Goal: Information Seeking & Learning: Compare options

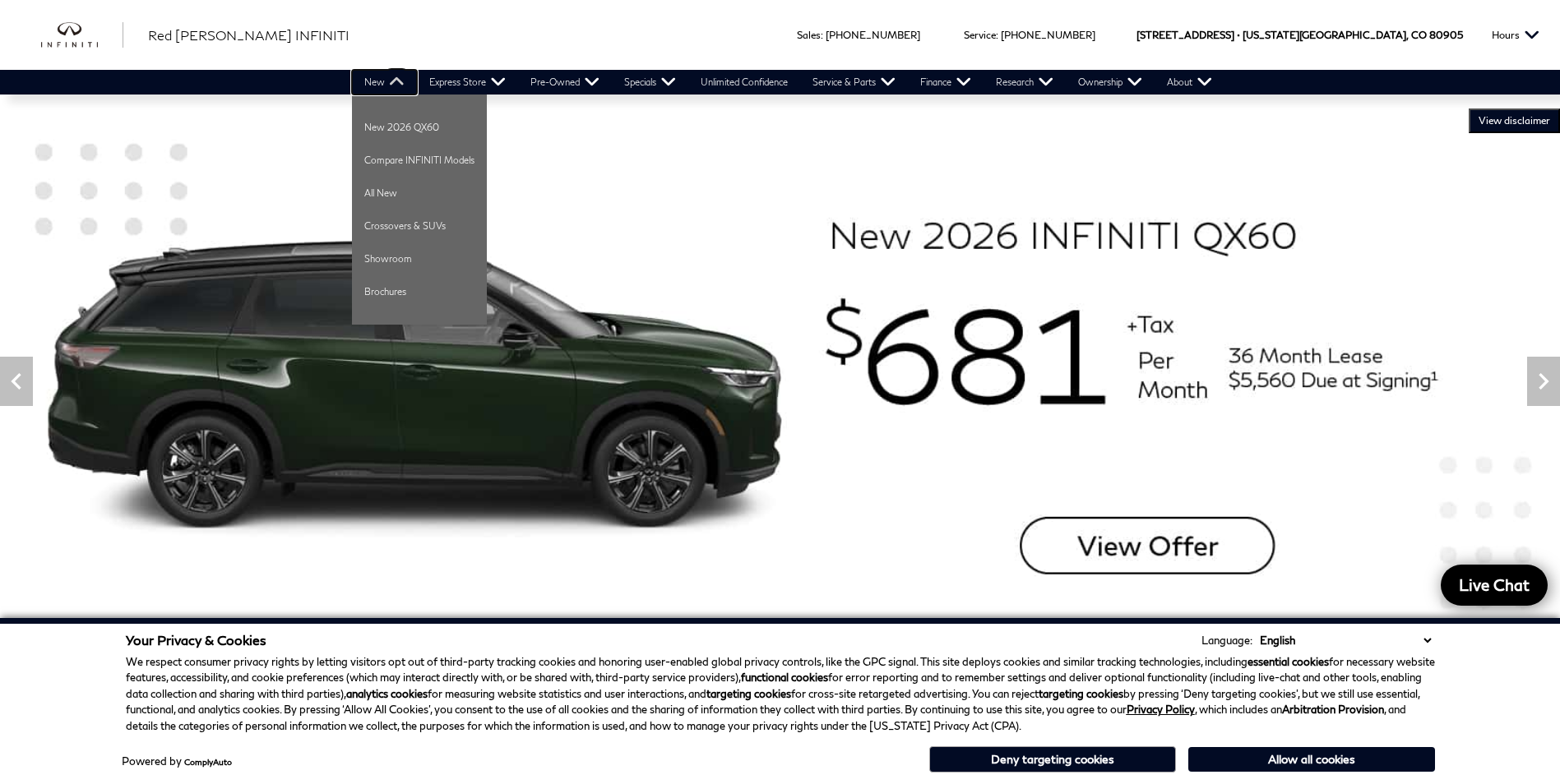
click at [388, 78] on link "New" at bounding box center [384, 82] width 65 height 25
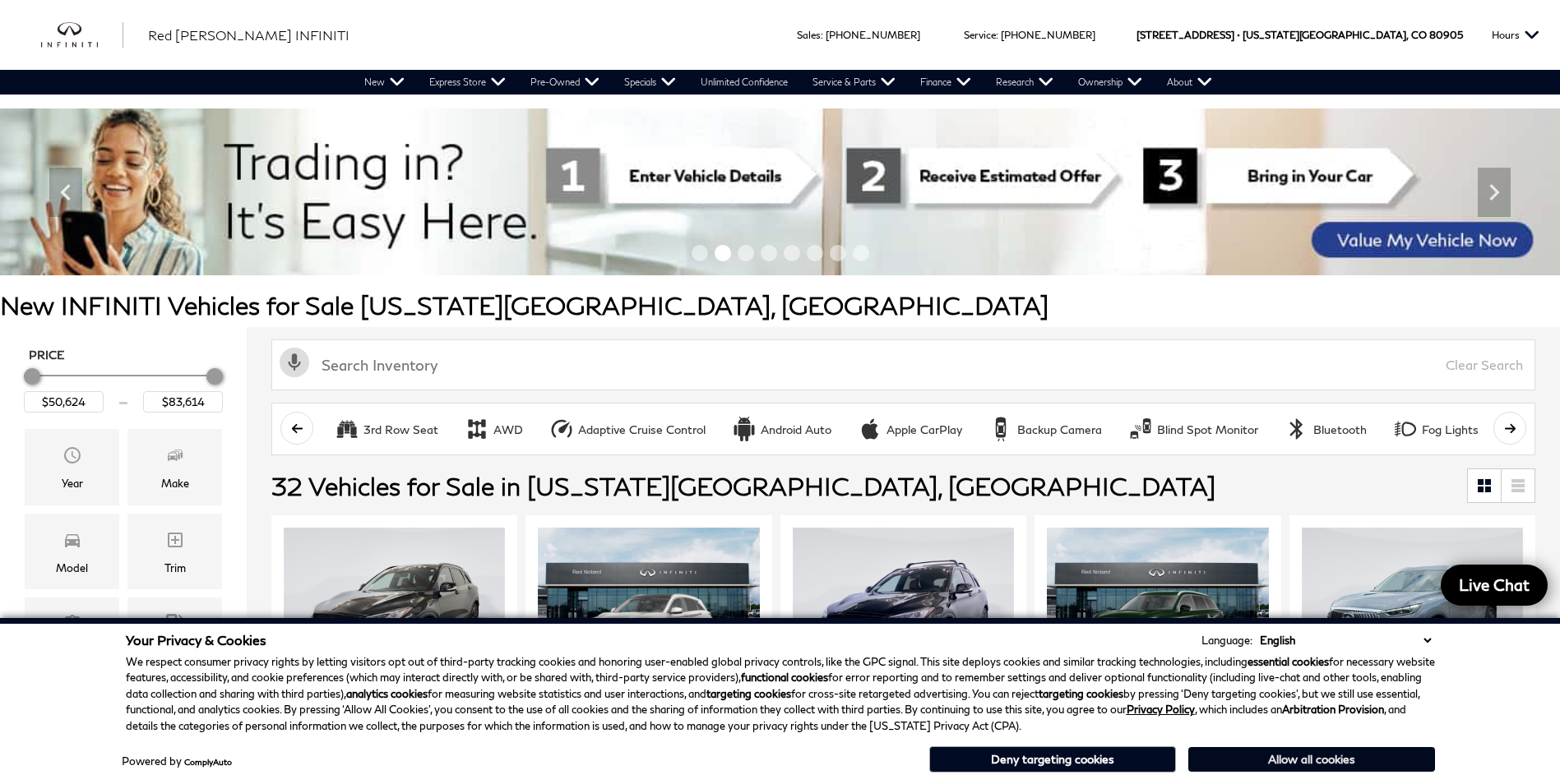
click at [1324, 761] on button "Allow all cookies" at bounding box center [1312, 759] width 246 height 25
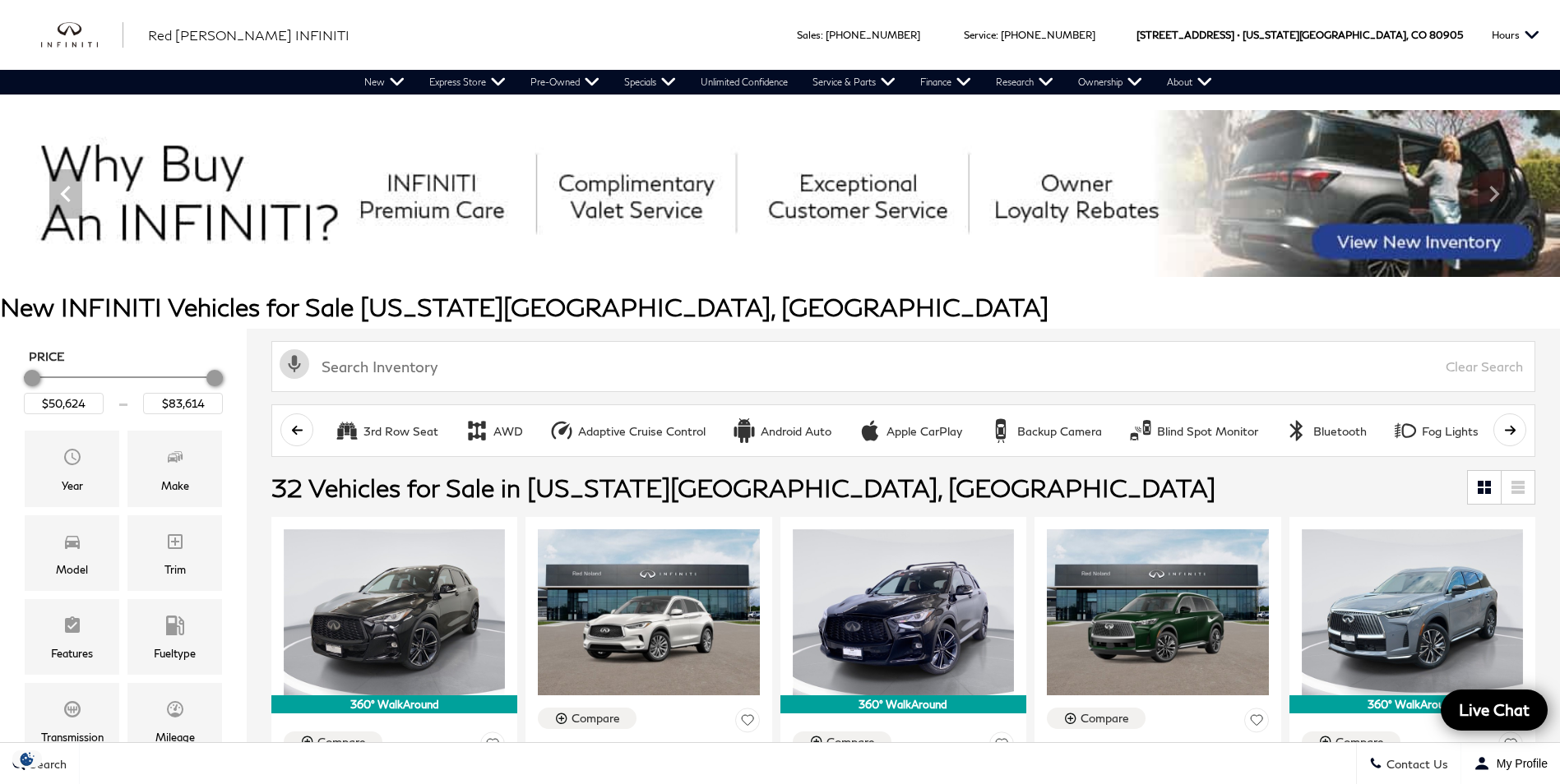
click at [20, 471] on div "Price $50,624 $83,614 Year Make Model Trim Features Fueltype Transmission Milea…" at bounding box center [123, 642] width 246 height 626
click at [82, 473] on div "Year" at bounding box center [72, 468] width 95 height 76
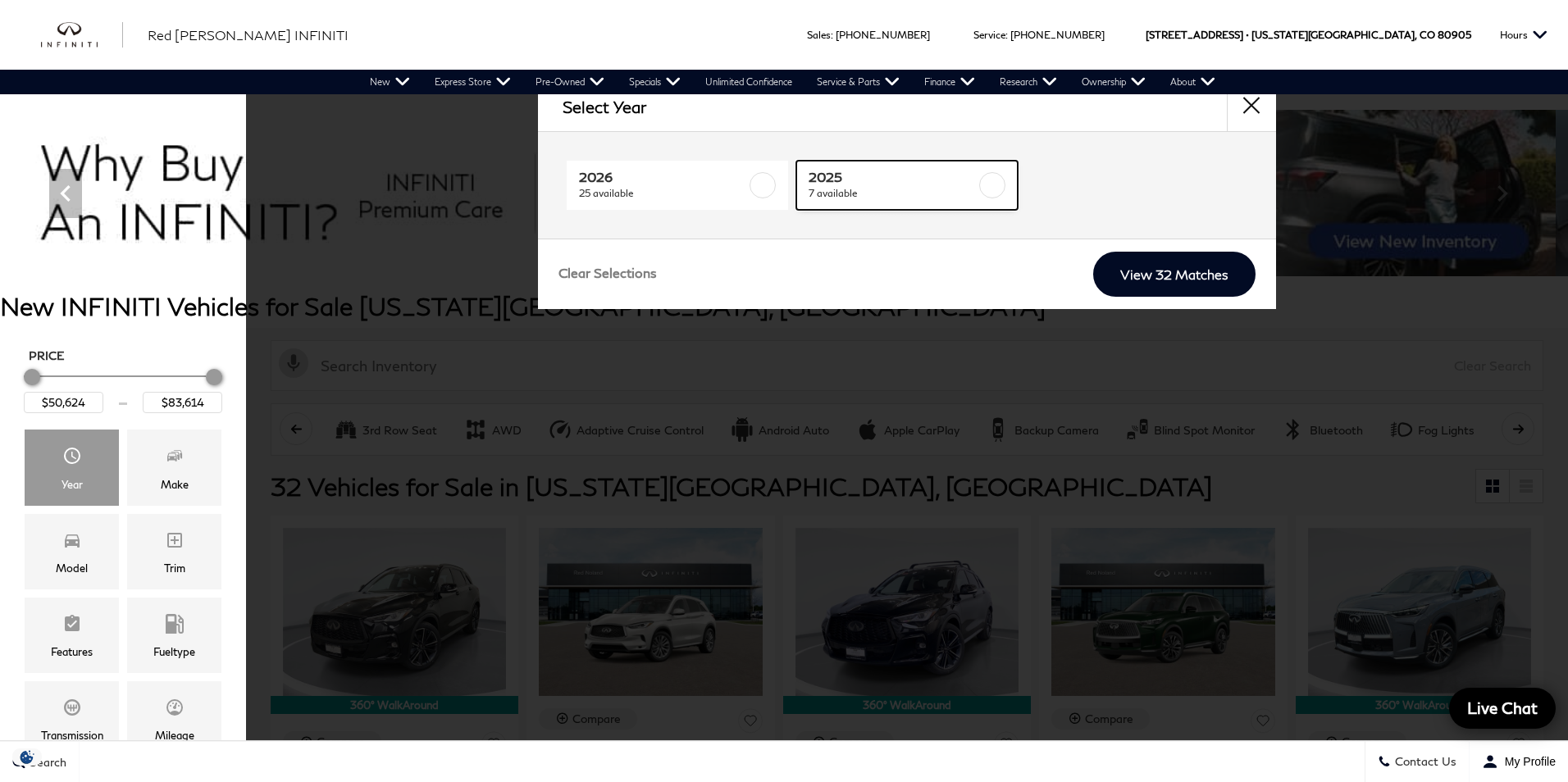
click at [911, 178] on span "2025" at bounding box center [892, 178] width 168 height 16
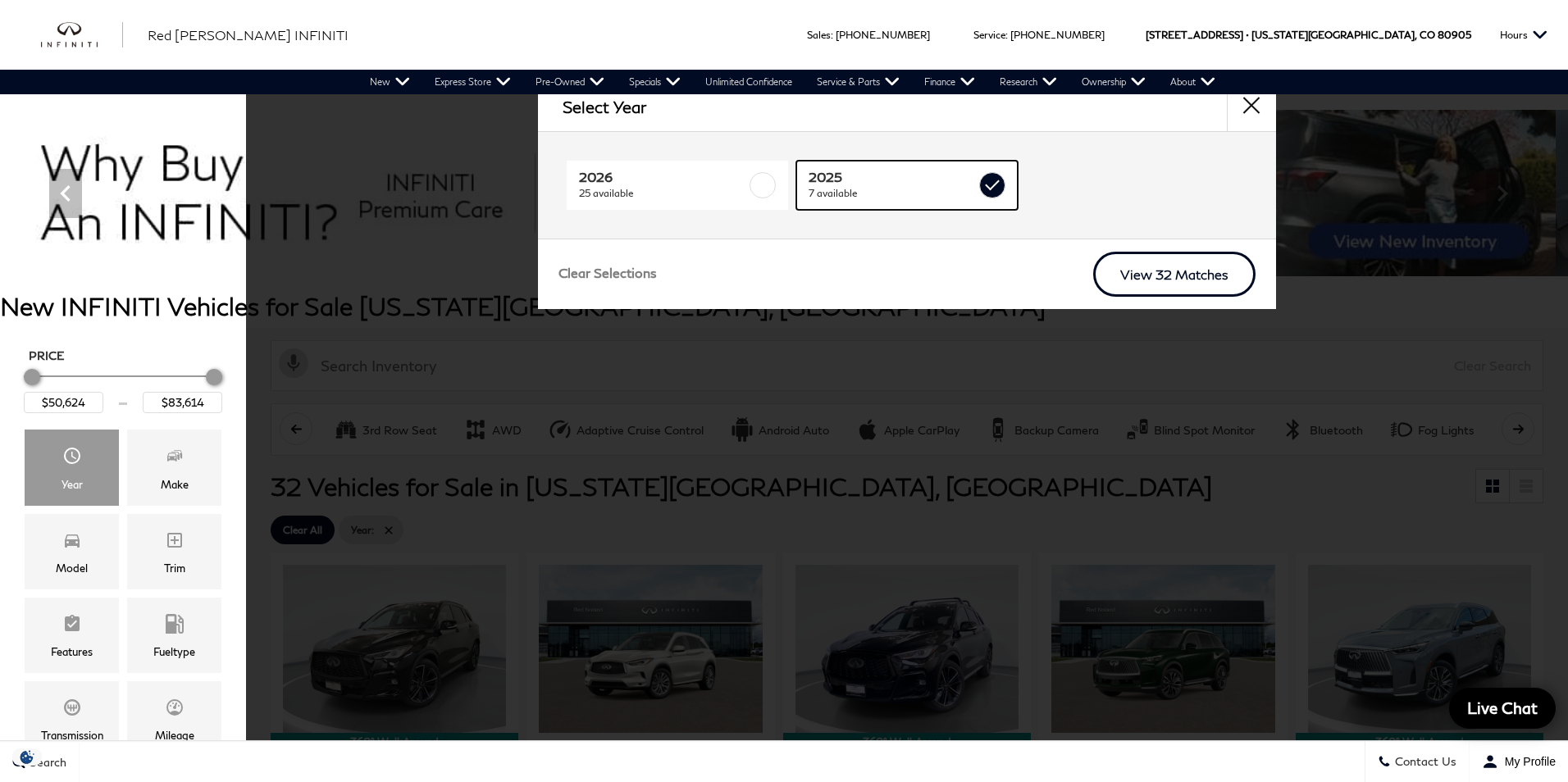
checkbox input "true"
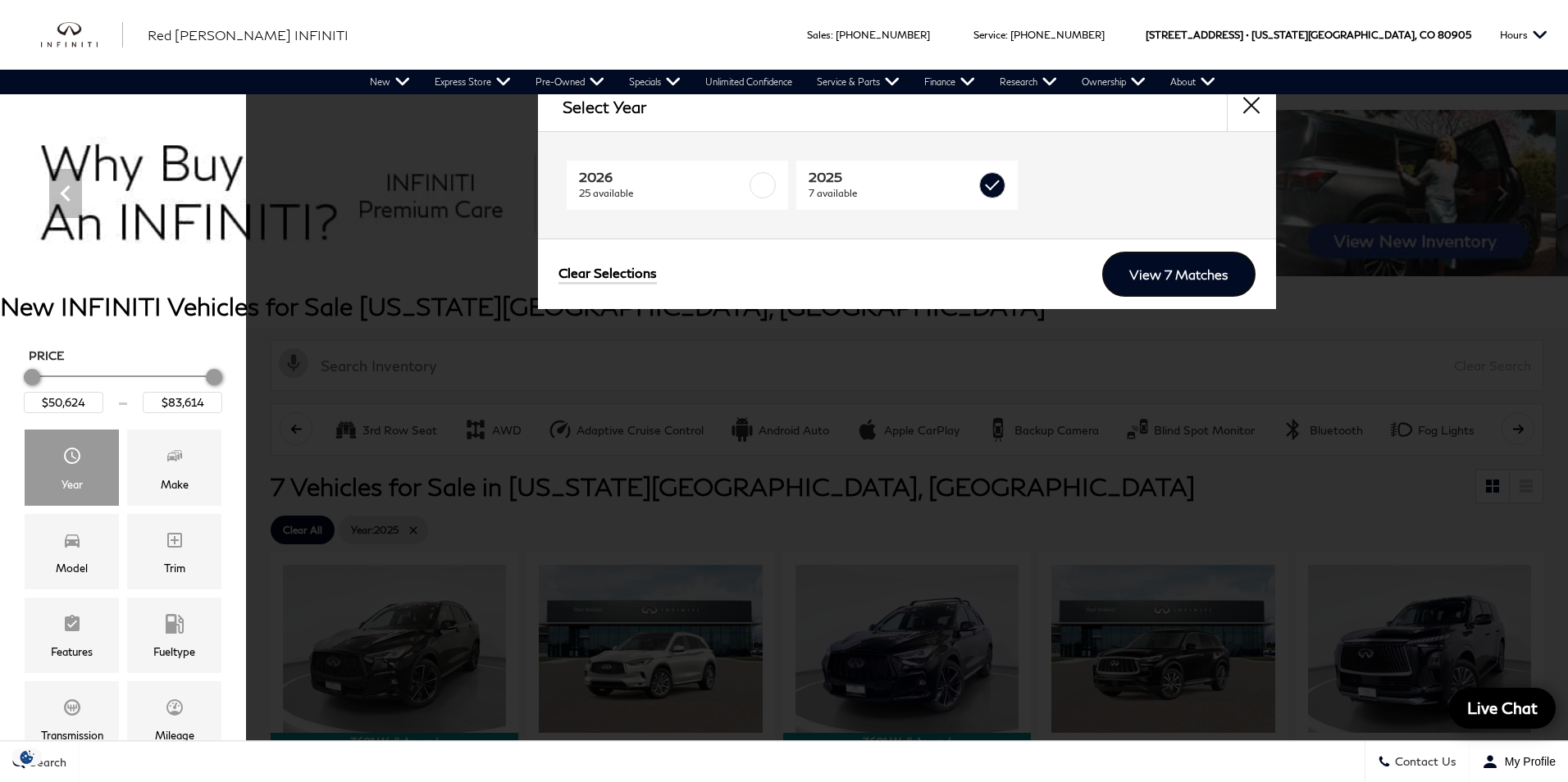
click at [1202, 269] on link "View 7 Matches" at bounding box center [1179, 275] width 153 height 46
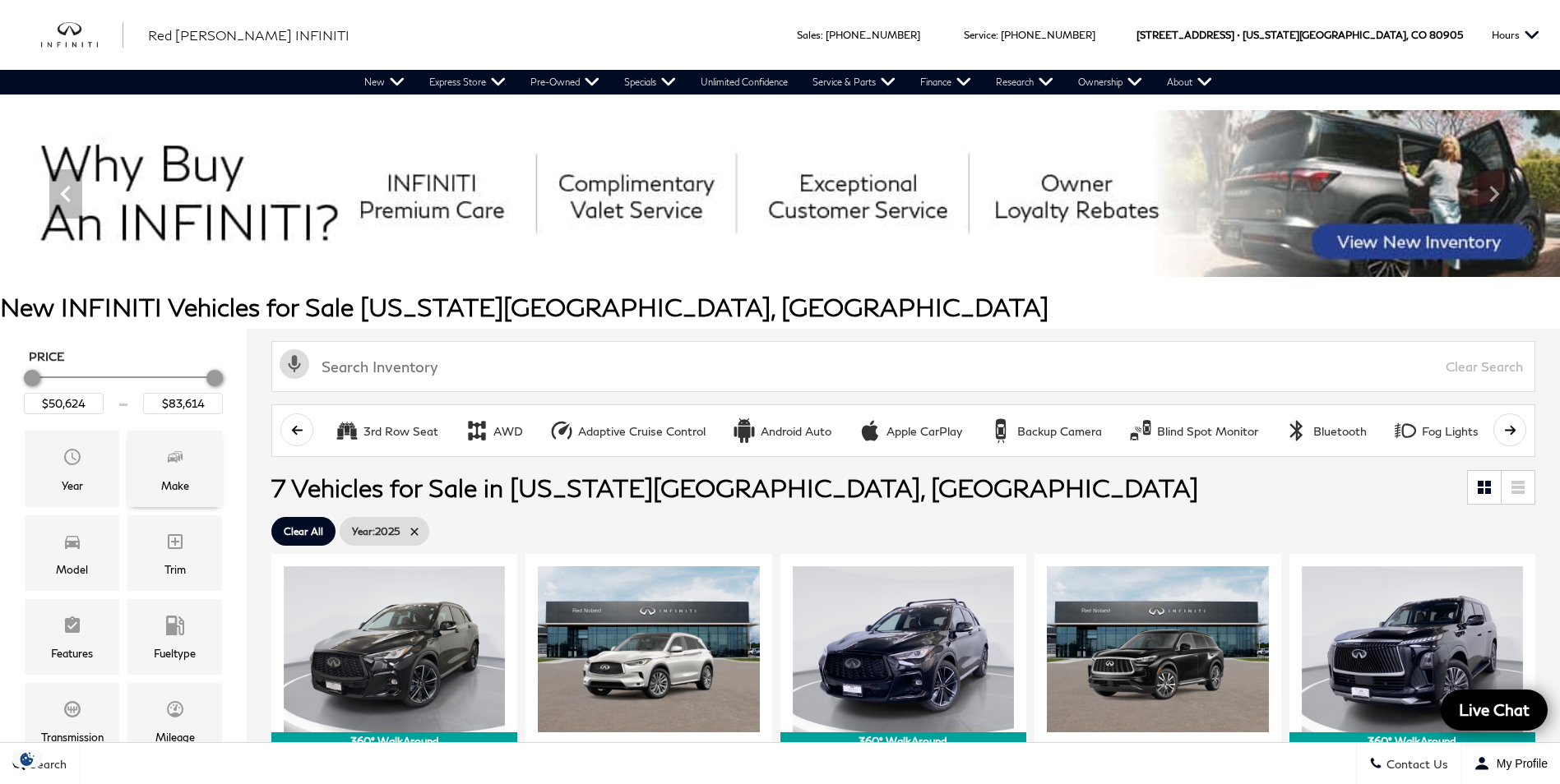
click at [147, 486] on div "Make" at bounding box center [175, 468] width 95 height 76
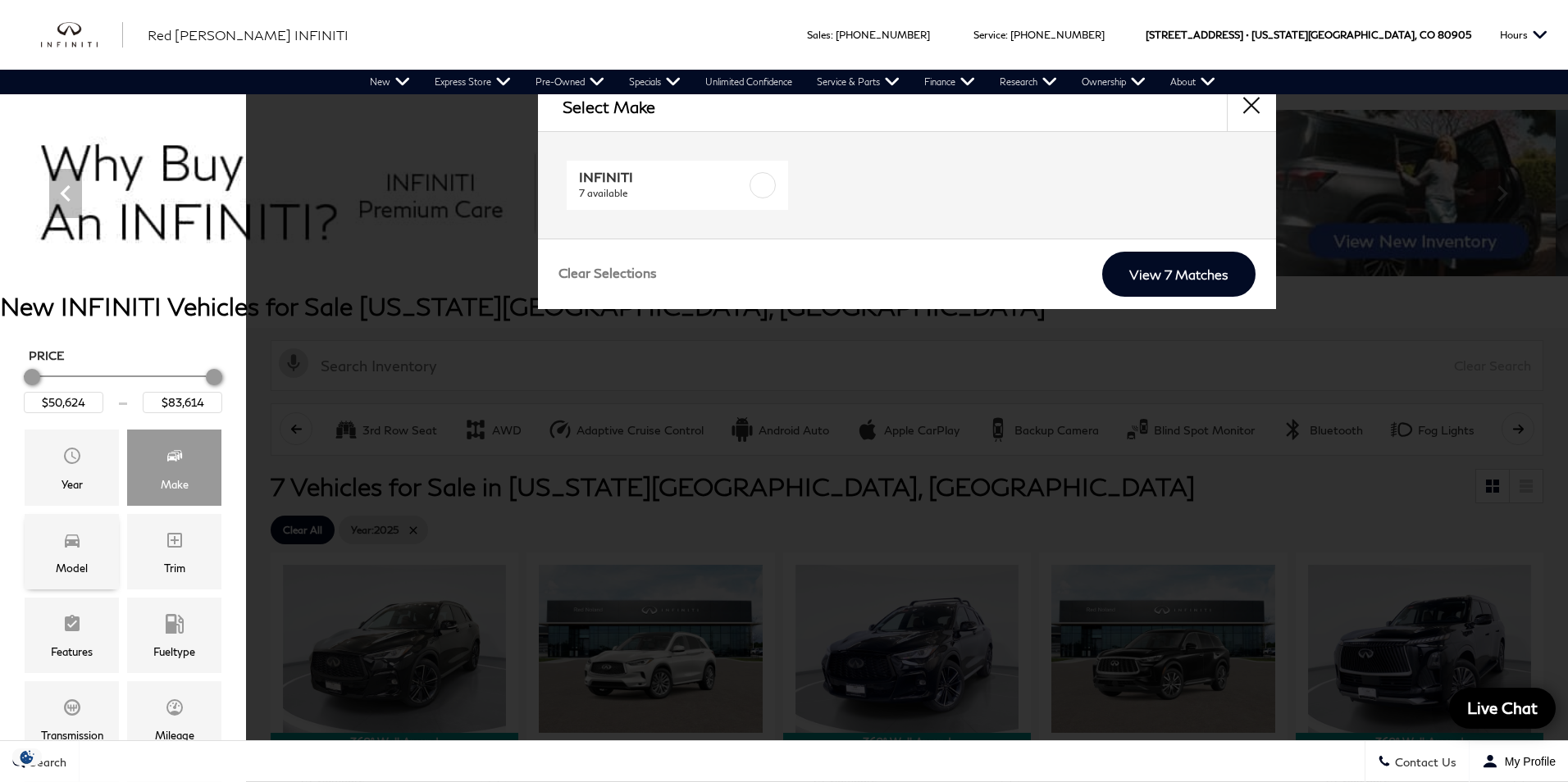
click at [114, 543] on div "Model" at bounding box center [72, 552] width 95 height 76
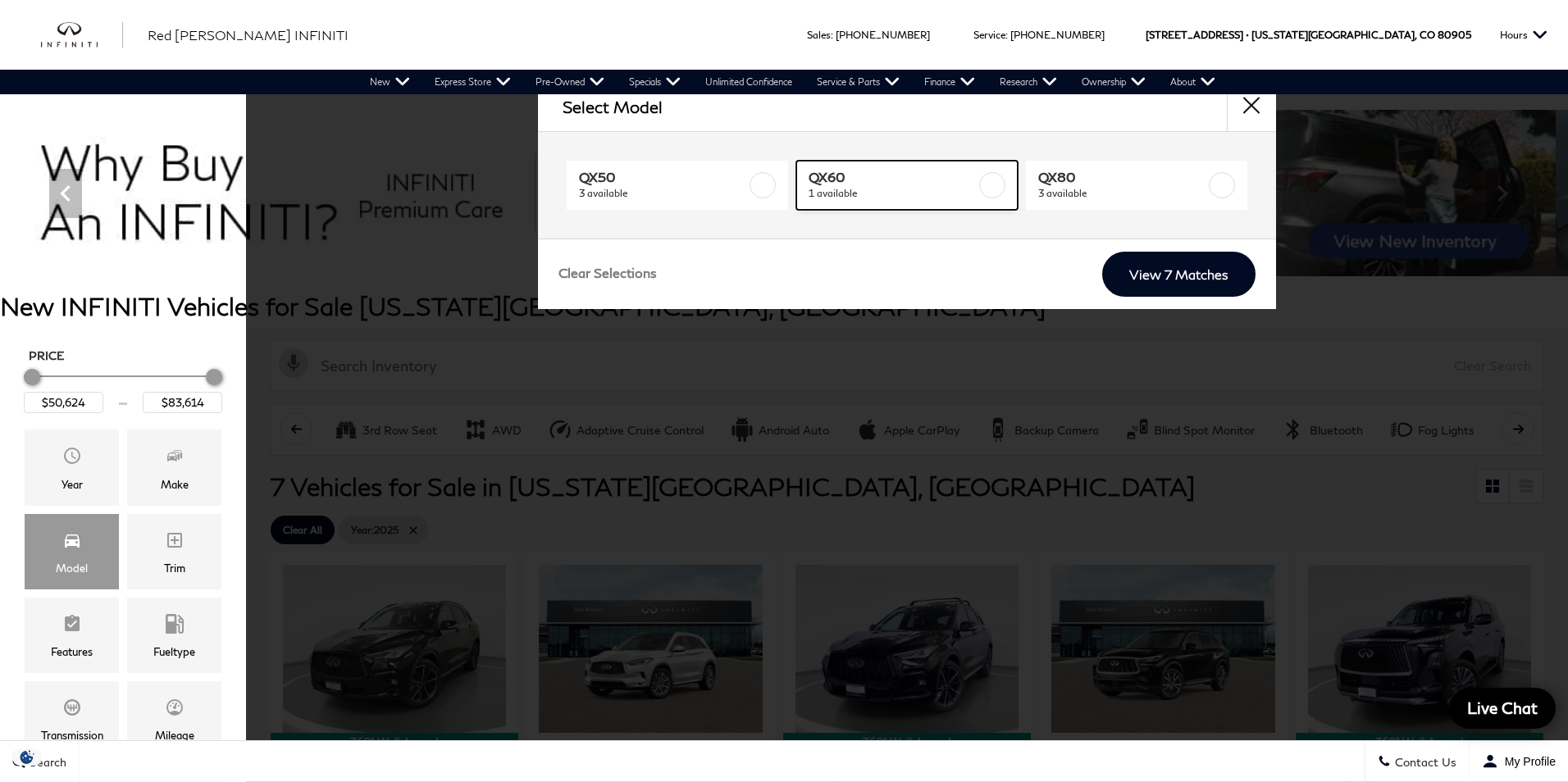
click at [860, 188] on span "1 available" at bounding box center [892, 194] width 168 height 16
type input "$62,239"
checkbox input "true"
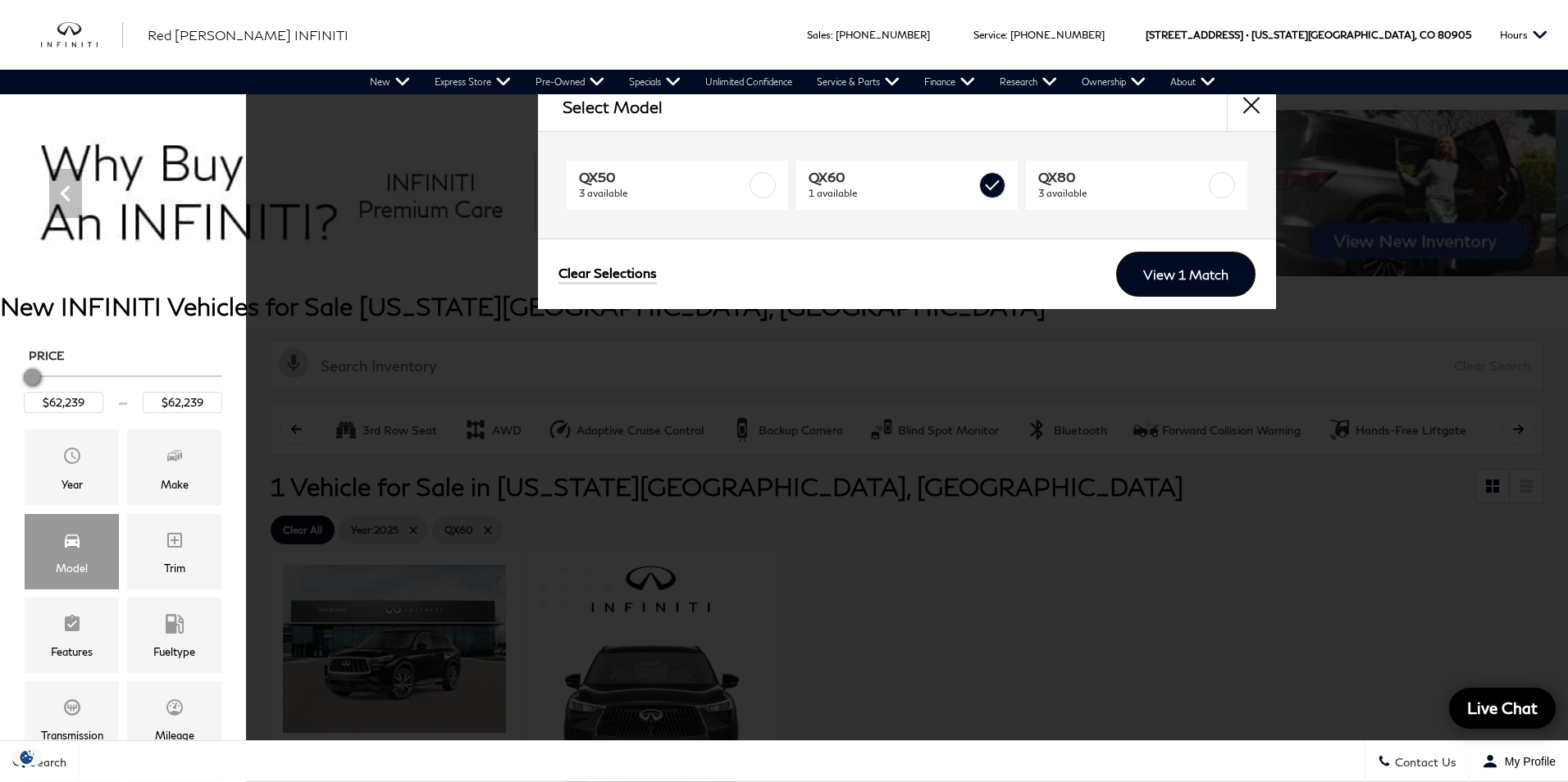
click at [1204, 282] on link "View 1 Match" at bounding box center [1186, 275] width 139 height 46
